Goal: Task Accomplishment & Management: Manage account settings

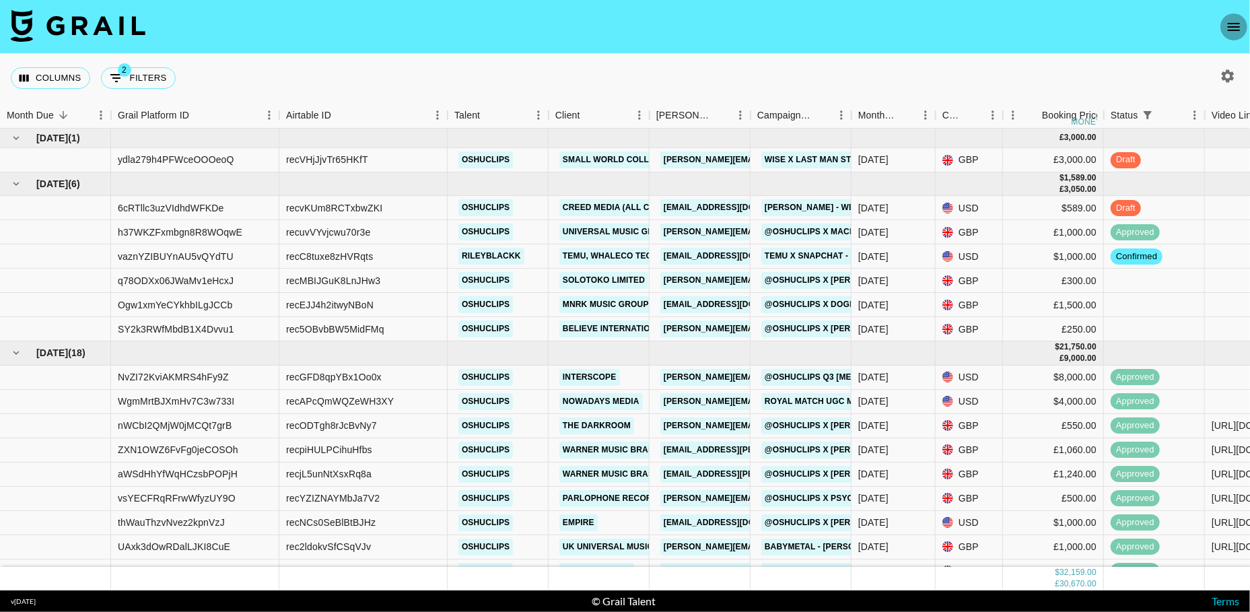
click at [1226, 22] on icon "open drawer" at bounding box center [1234, 27] width 16 height 16
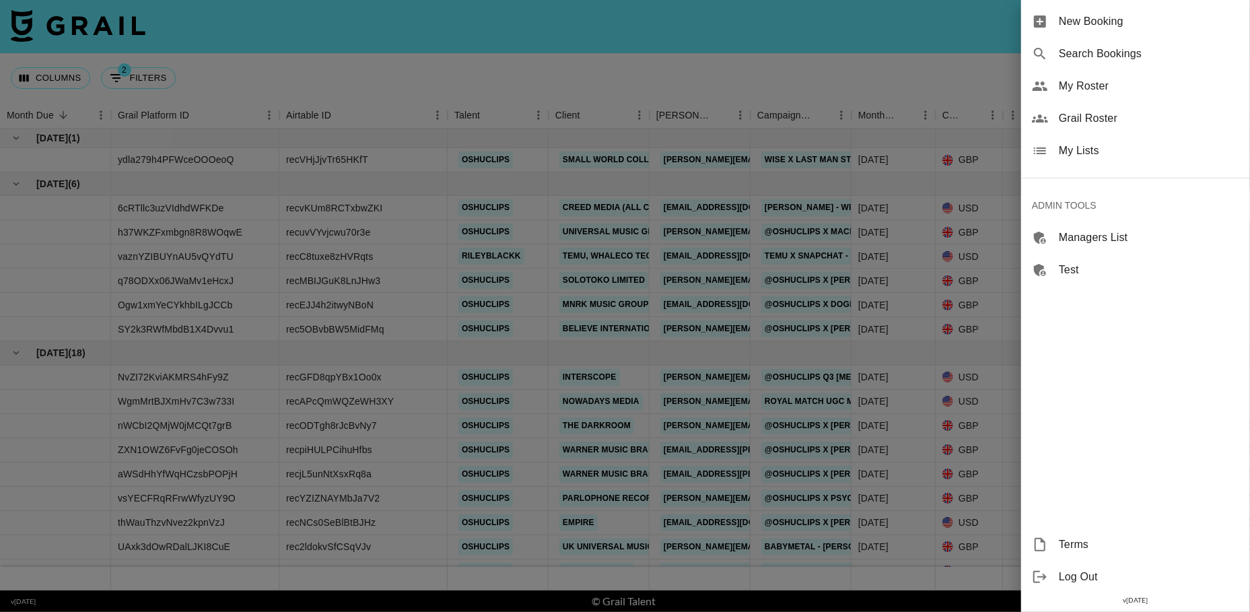
click at [1109, 151] on span "My Lists" at bounding box center [1149, 151] width 180 height 16
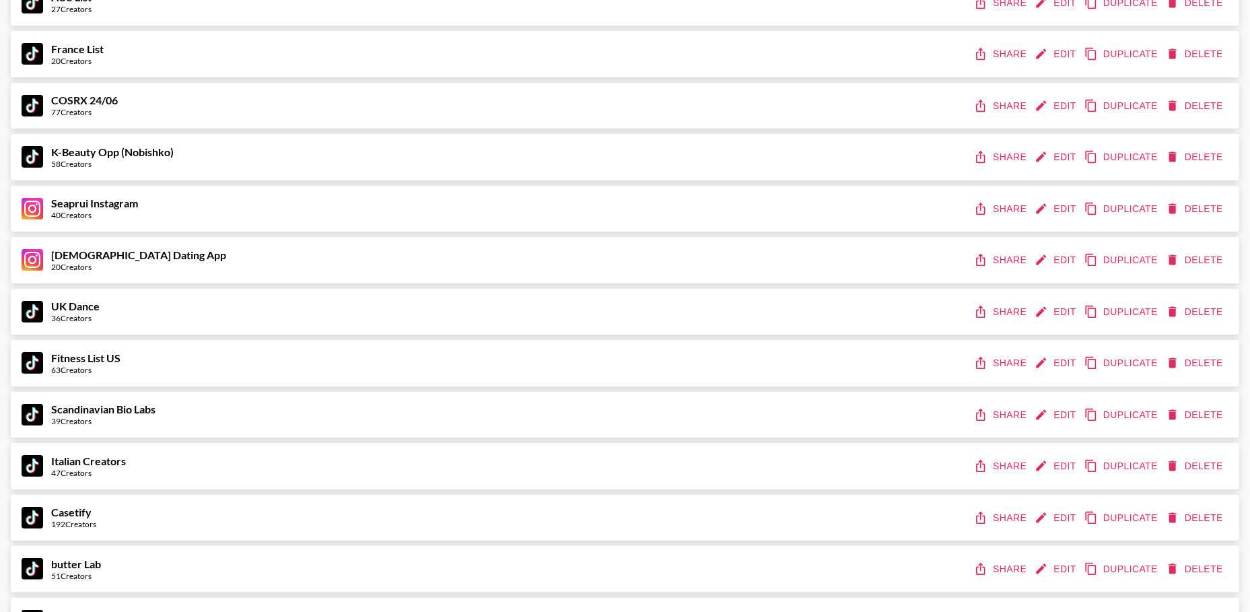
scroll to position [7382, 0]
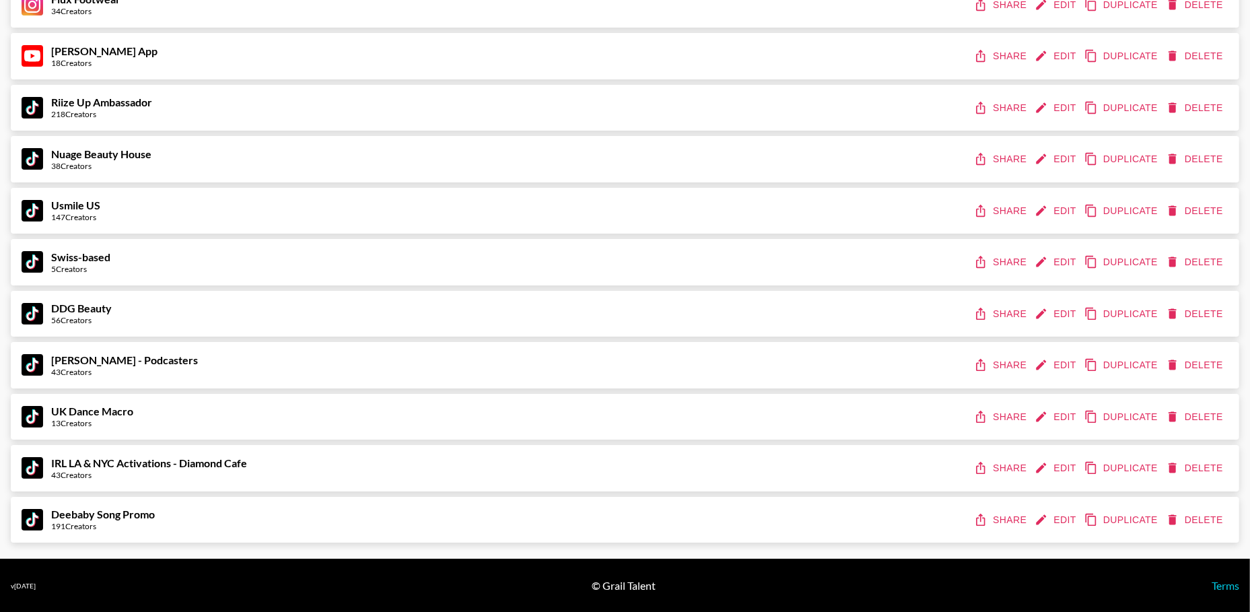
click at [1062, 421] on button "Edit" at bounding box center [1057, 417] width 50 height 25
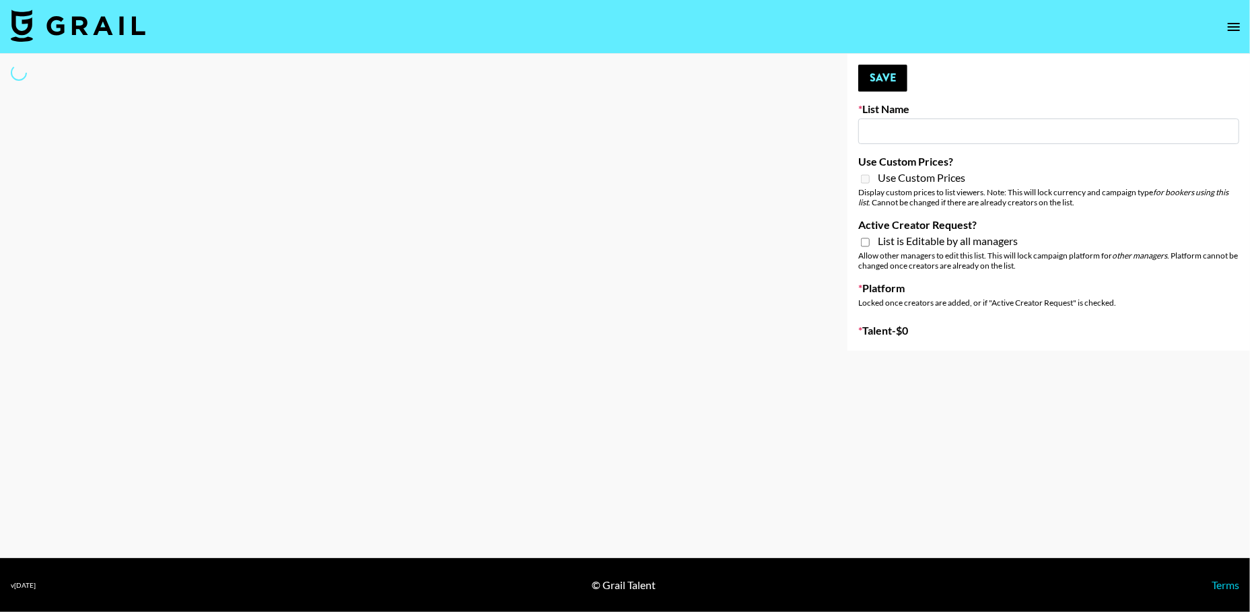
type input "UK Dance Macro"
select select "Song"
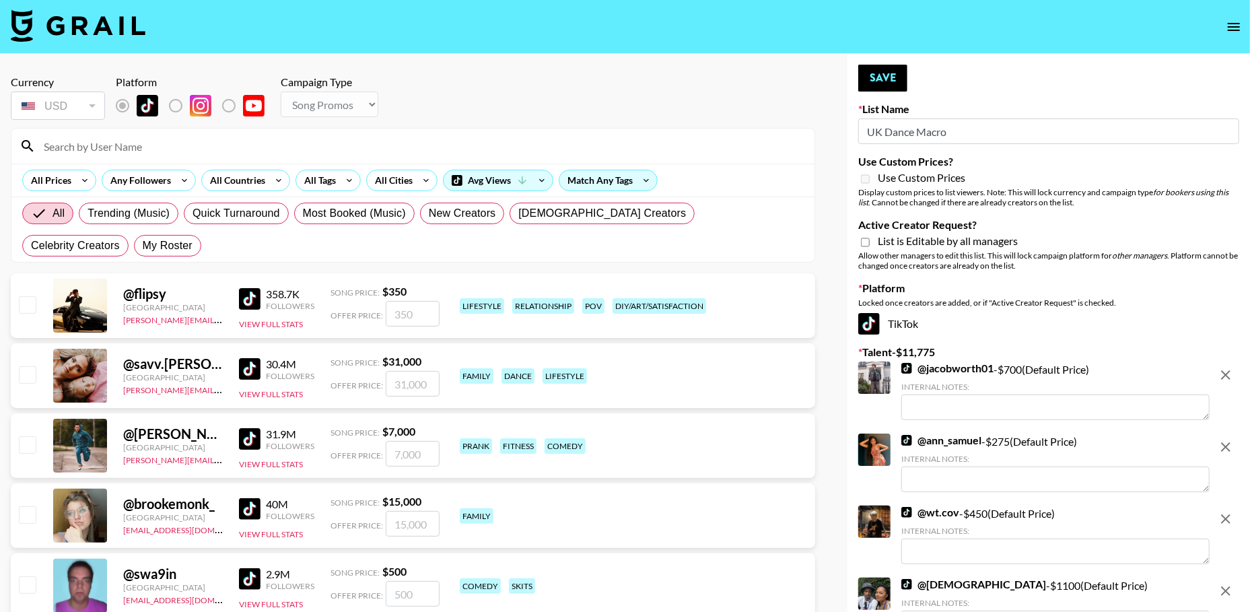
click at [389, 149] on input at bounding box center [421, 146] width 771 height 22
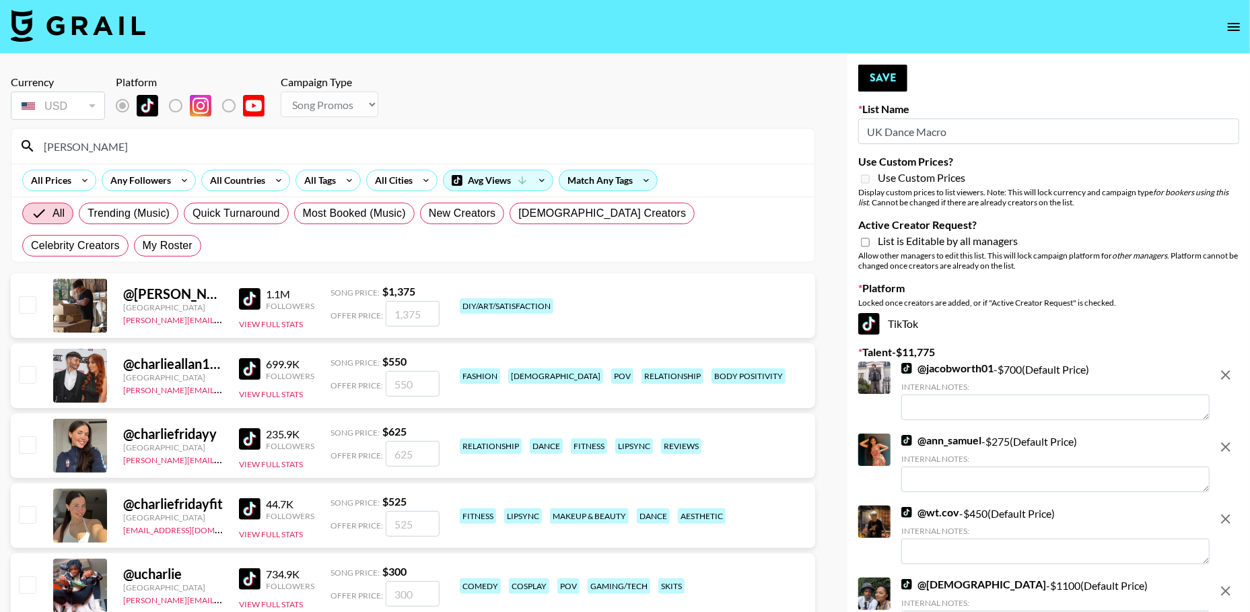
type input "[PERSON_NAME]"
click at [24, 449] on input "checkbox" at bounding box center [27, 444] width 16 height 16
checkbox input "true"
type input "625"
click at [876, 77] on button "Save" at bounding box center [882, 78] width 49 height 27
